Goal: Find specific page/section: Find specific page/section

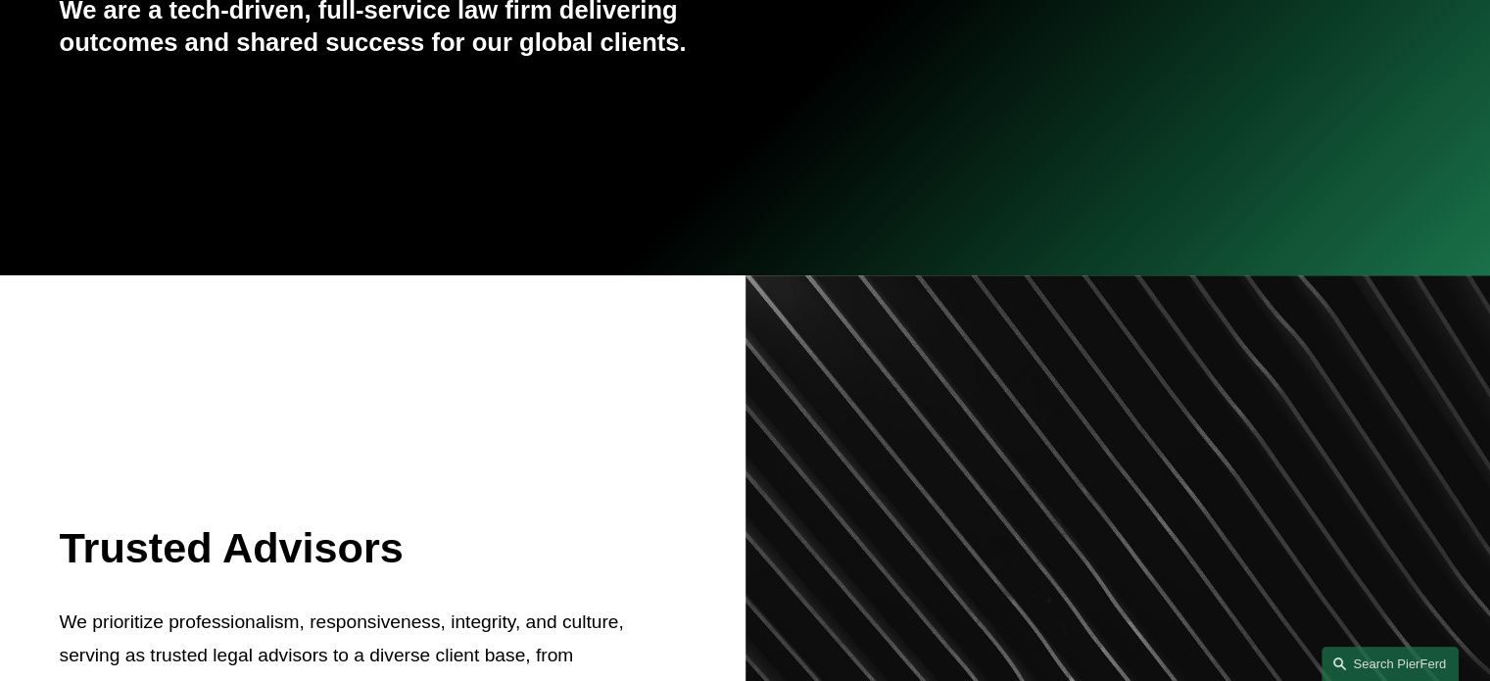
scroll to position [98, 0]
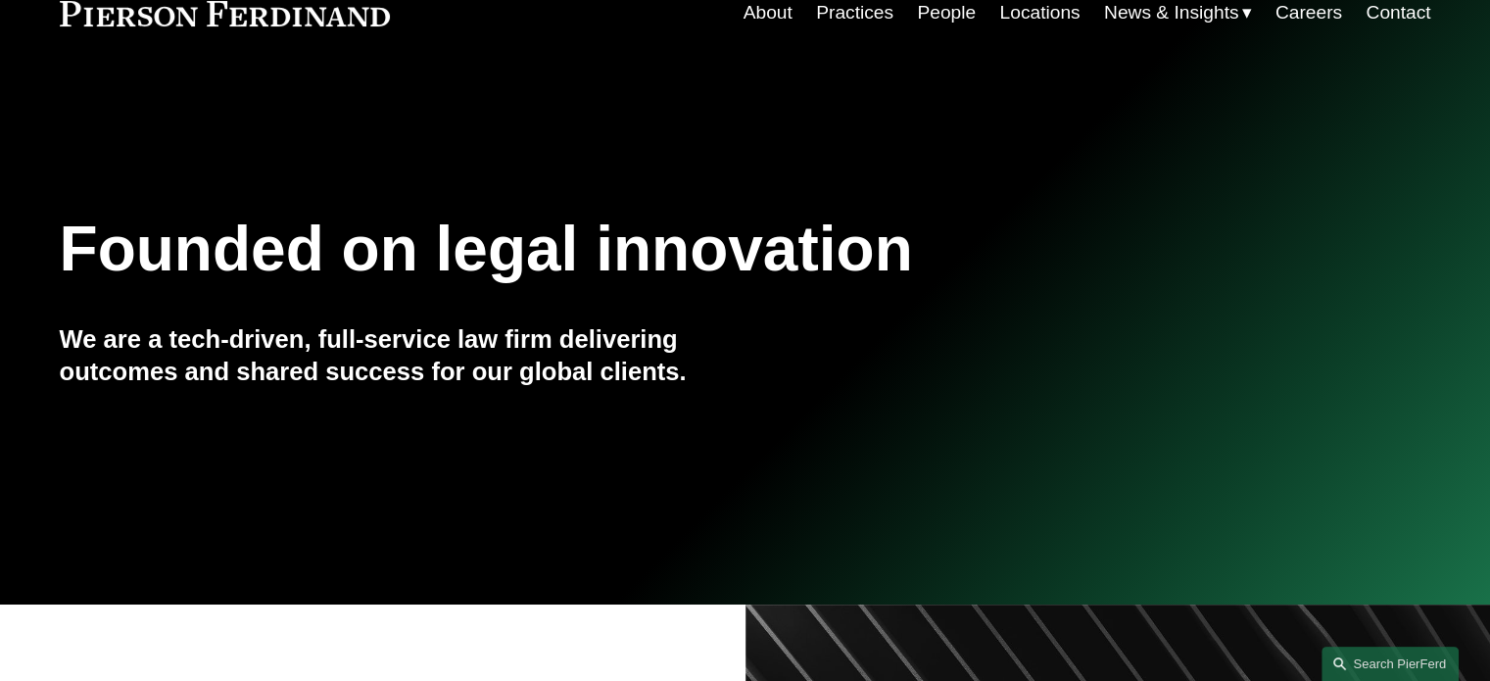
click at [933, 18] on link "People" at bounding box center [946, 12] width 59 height 37
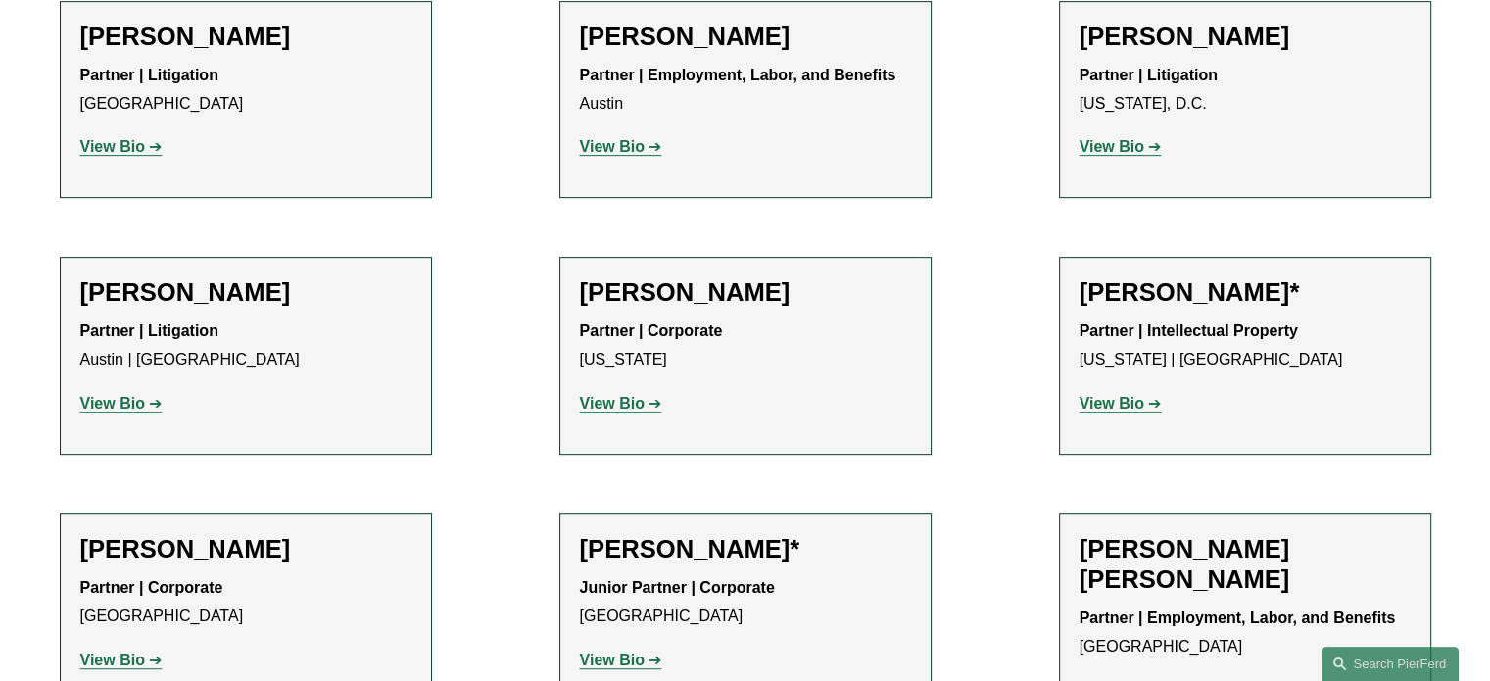
scroll to position [980, 0]
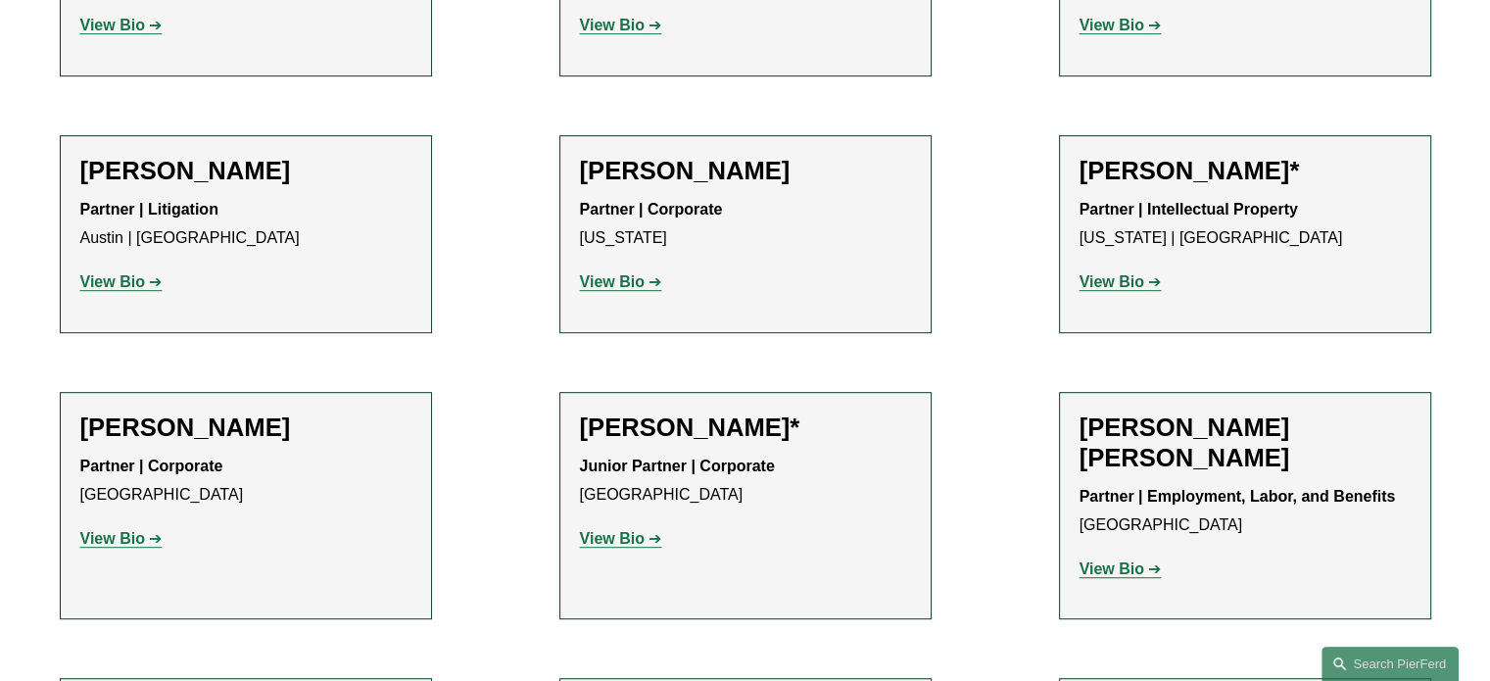
click at [1115, 571] on strong "View Bio" at bounding box center [1112, 569] width 65 height 17
